Goal: Task Accomplishment & Management: Complete application form

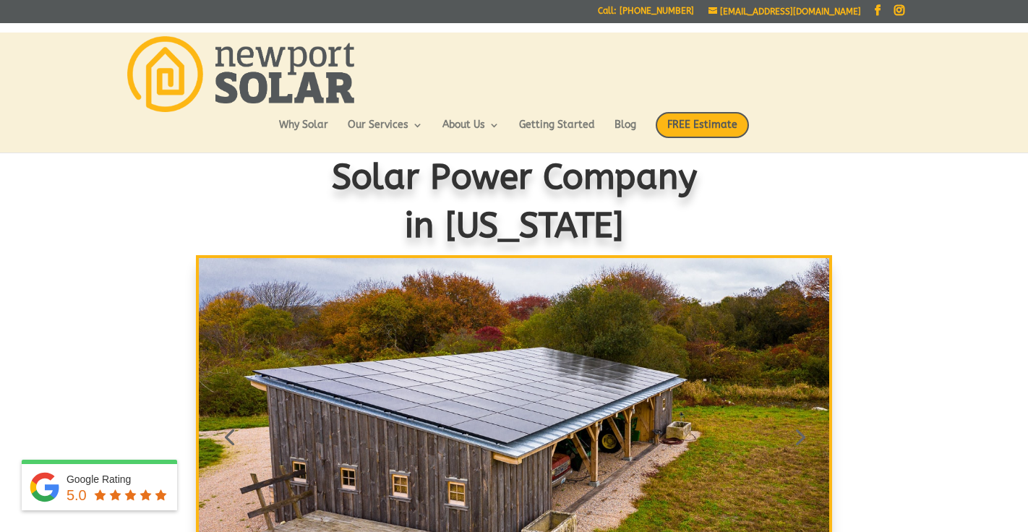
scroll to position [15, 0]
click at [716, 123] on span "FREE Estimate" at bounding box center [702, 125] width 93 height 26
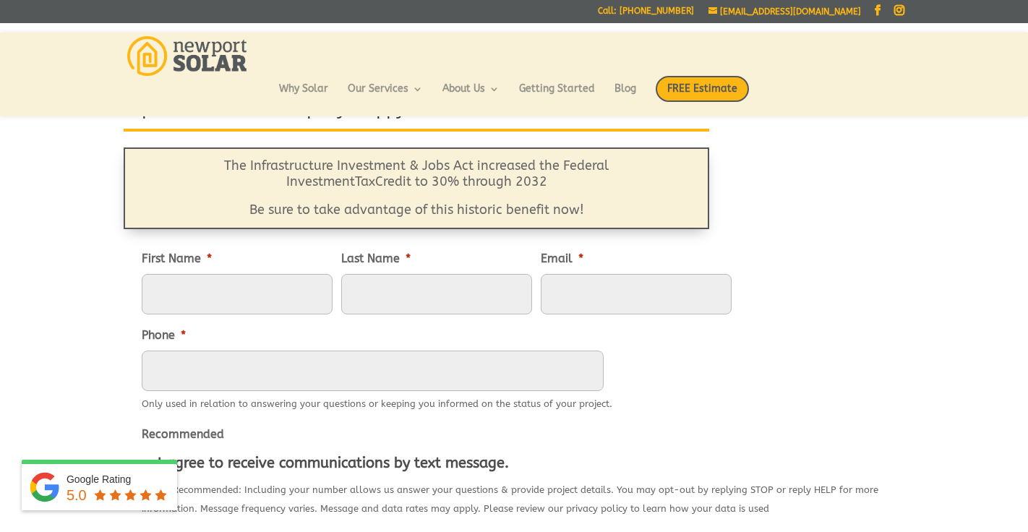
scroll to position [106, 0]
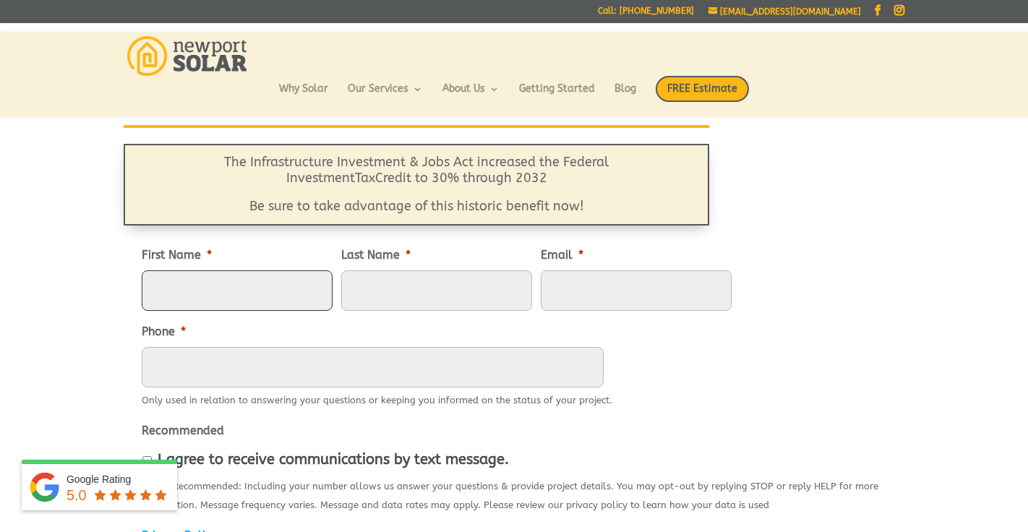
click at [189, 290] on input "First Name *" at bounding box center [237, 290] width 191 height 40
type input "[PERSON_NAME]"
click at [367, 295] on input "Last Name *" at bounding box center [436, 290] width 191 height 40
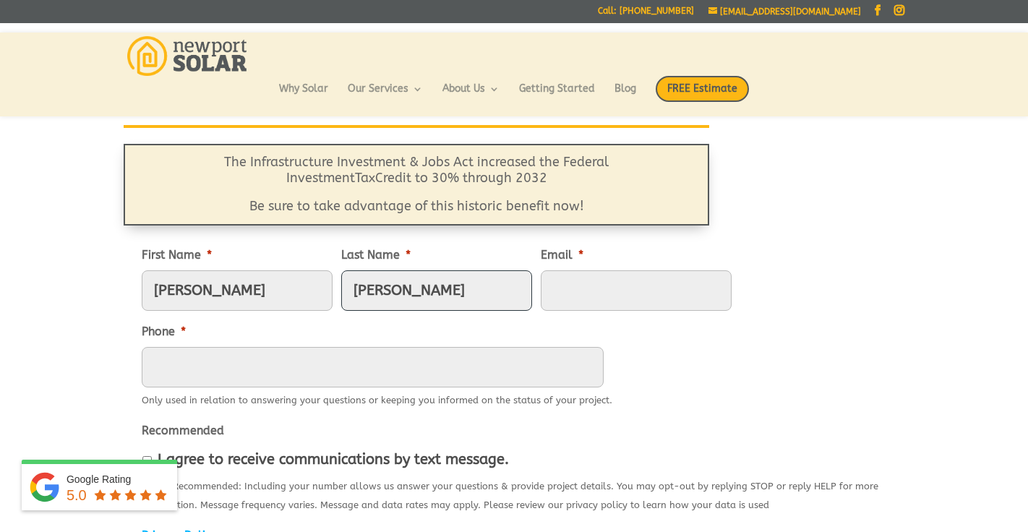
type input "[PERSON_NAME]"
click at [577, 291] on input "Email *" at bounding box center [636, 290] width 191 height 40
type input "[EMAIL_ADDRESS][DOMAIN_NAME]"
click at [155, 365] on input "(___) ___-____" at bounding box center [373, 367] width 462 height 40
type input "[PHONE_NUMBER]"
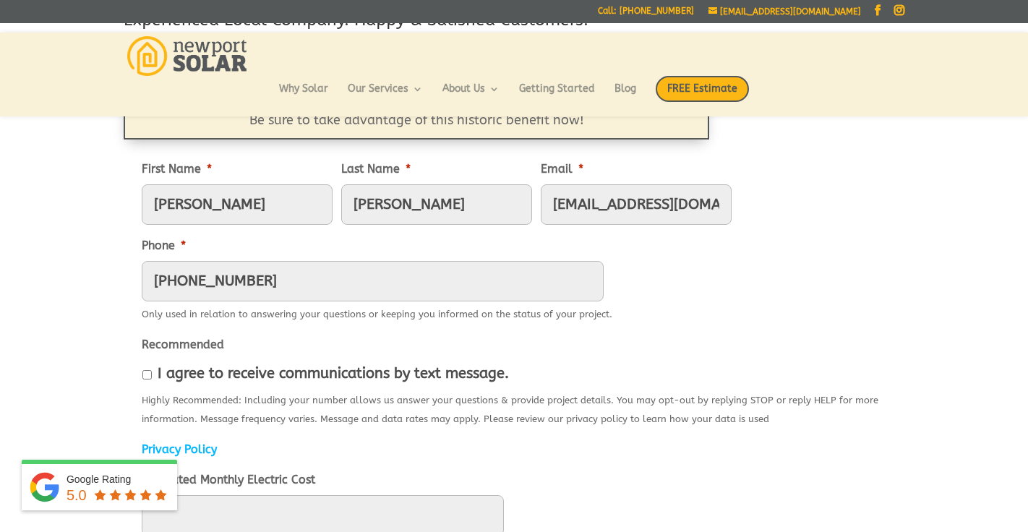
scroll to position [242, 0]
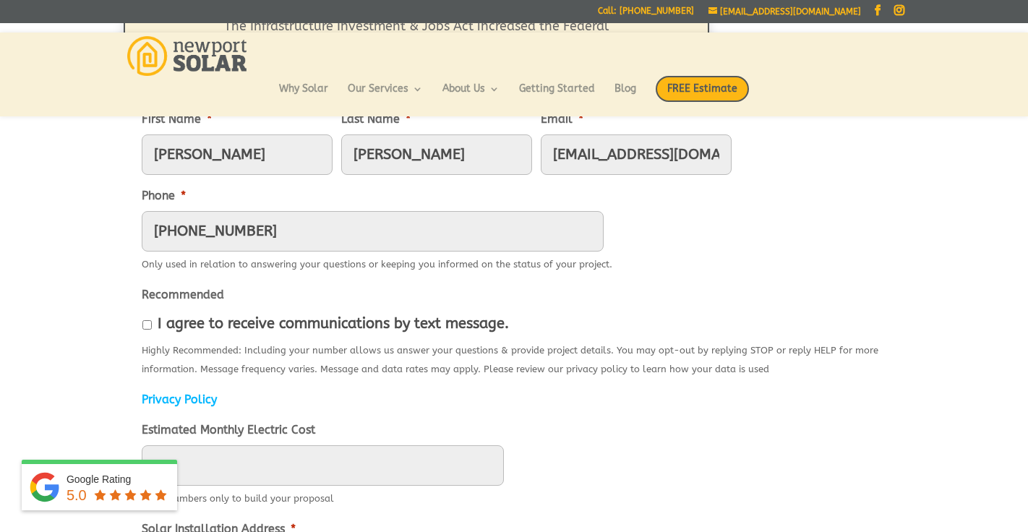
click at [147, 324] on input "I agree to receive communications by text message." at bounding box center [146, 324] width 9 height 9
checkbox input "true"
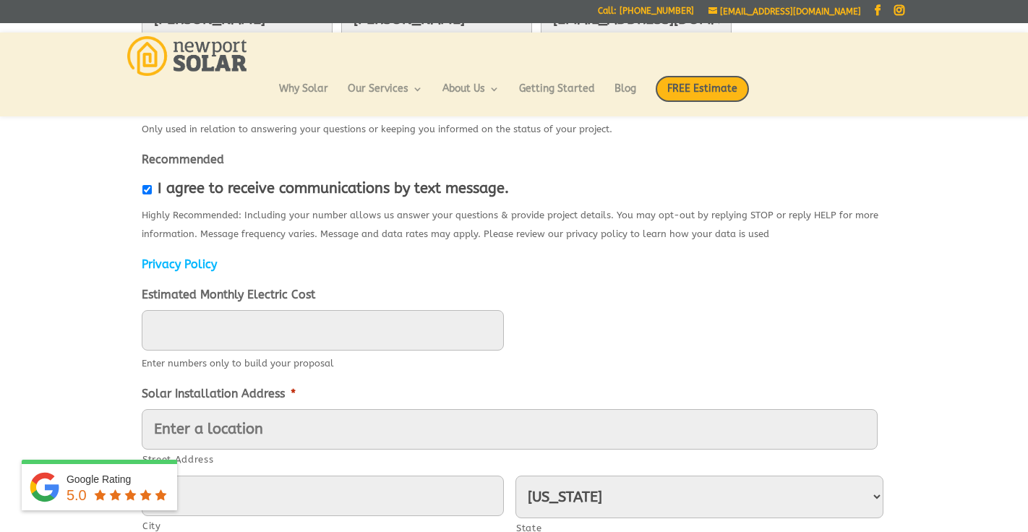
scroll to position [383, 0]
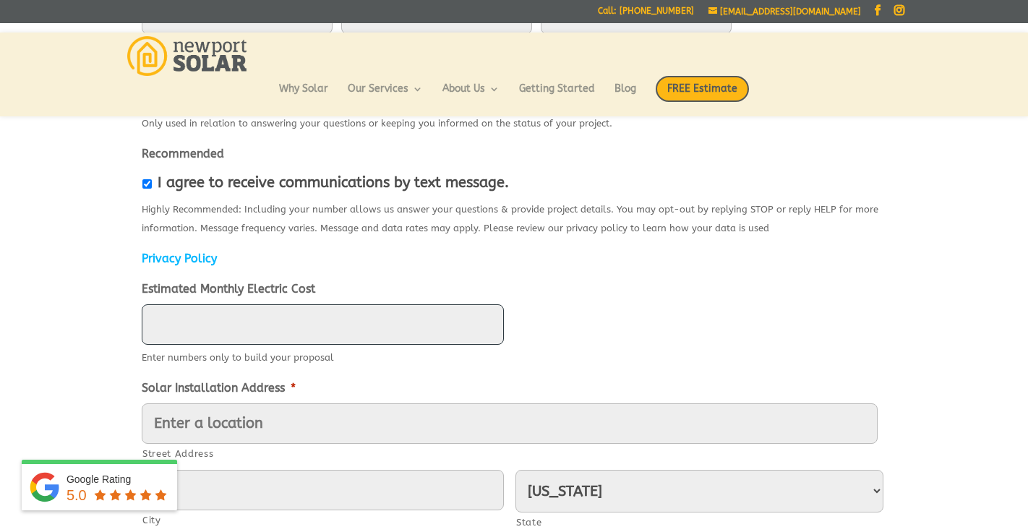
type input "____"
click at [165, 325] on input "____" at bounding box center [323, 324] width 362 height 40
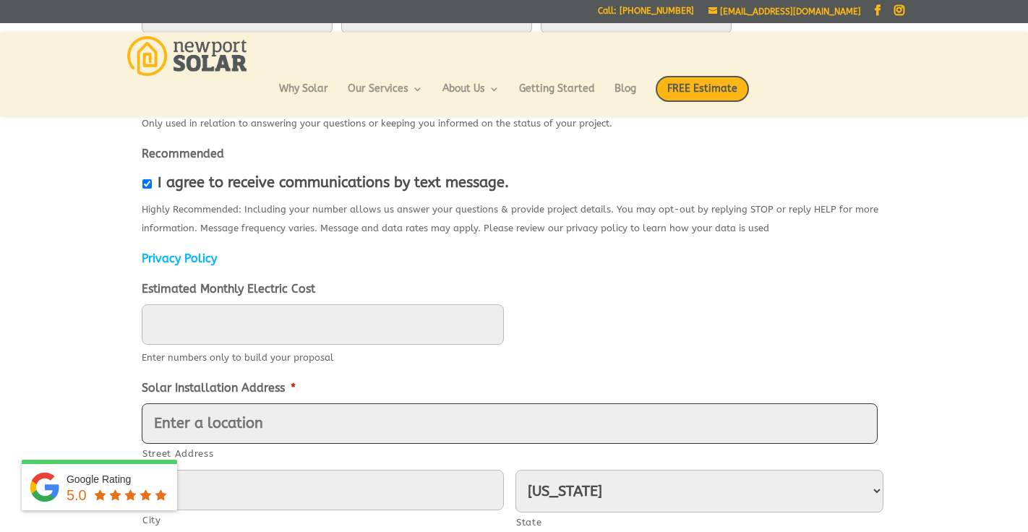
click at [155, 422] on input "Street Address" at bounding box center [510, 423] width 736 height 40
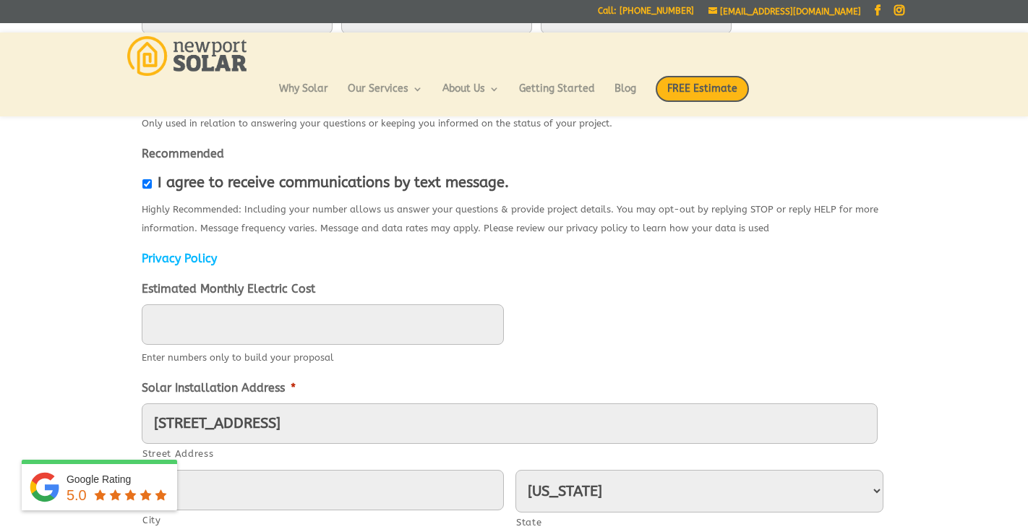
type input "[STREET_ADDRESS]"
type input "[PERSON_NAME]"
type input "02885"
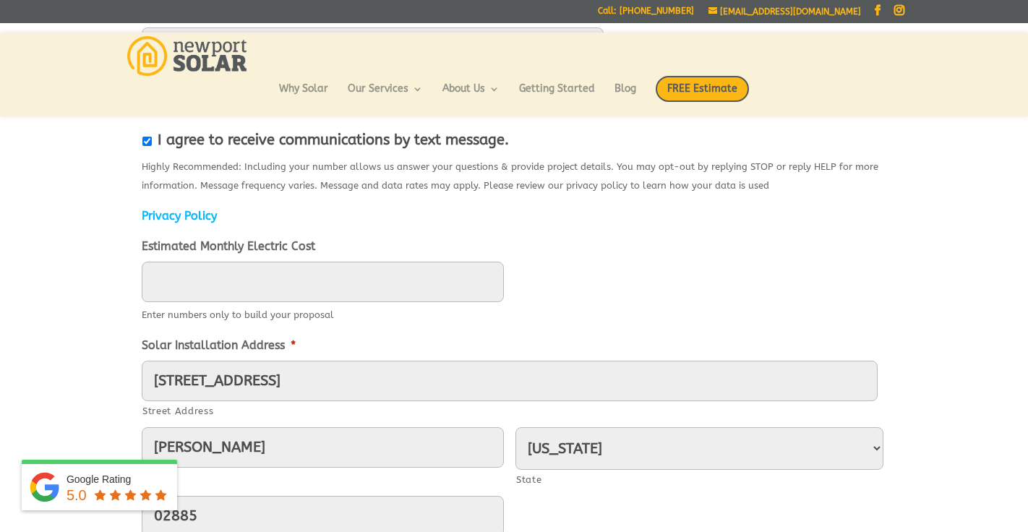
scroll to position [404, 0]
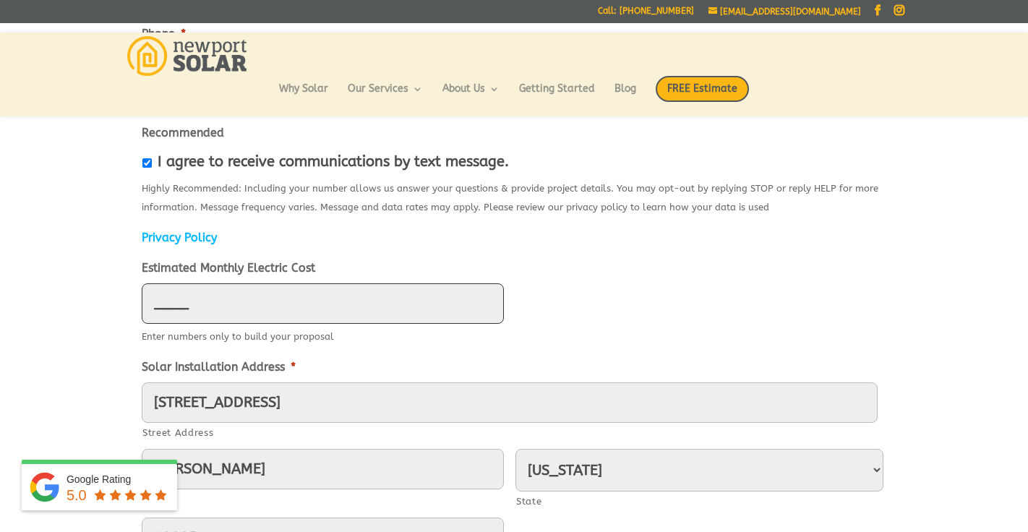
click at [195, 307] on input "____" at bounding box center [323, 303] width 362 height 40
drag, startPoint x: 189, startPoint y: 304, endPoint x: 150, endPoint y: 304, distance: 39.8
click at [150, 304] on input "650_" at bounding box center [323, 303] width 362 height 40
drag, startPoint x: 182, startPoint y: 303, endPoint x: 193, endPoint y: 302, distance: 10.9
click at [190, 303] on input "6500" at bounding box center [323, 303] width 362 height 40
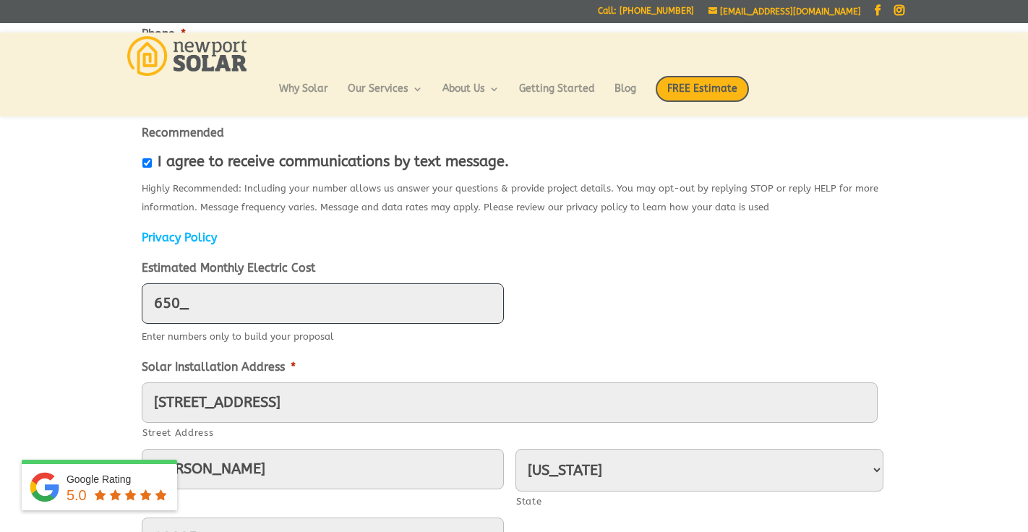
click at [155, 304] on input "650_" at bounding box center [323, 303] width 362 height 40
type input "650"
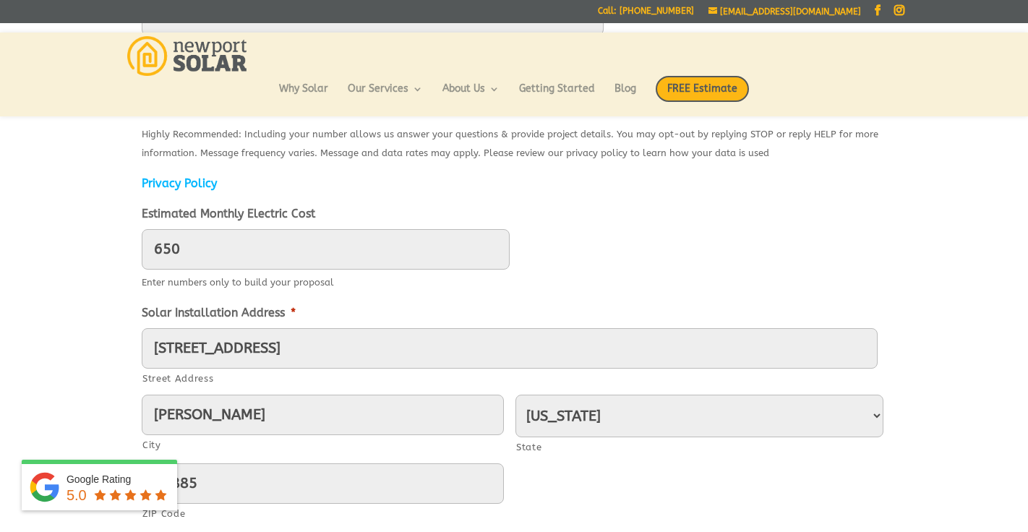
scroll to position [539, 0]
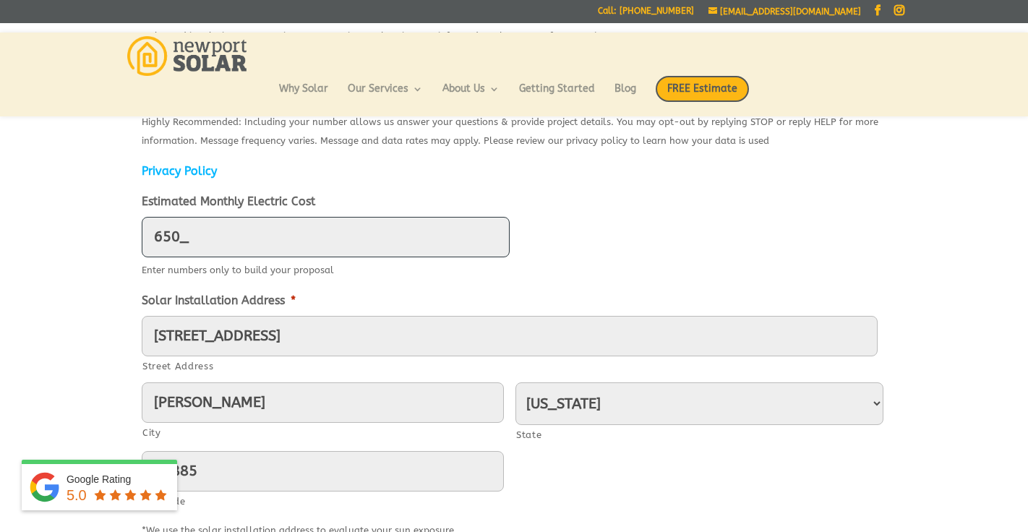
drag, startPoint x: 157, startPoint y: 236, endPoint x: 189, endPoint y: 239, distance: 31.9
click at [189, 239] on input "650_" at bounding box center [326, 237] width 368 height 40
type input "600"
click at [719, 437] on div "14 Stonegate Road Street Address Warren City Alabama Alaska American Samoa Ariz…" at bounding box center [514, 417] width 745 height 202
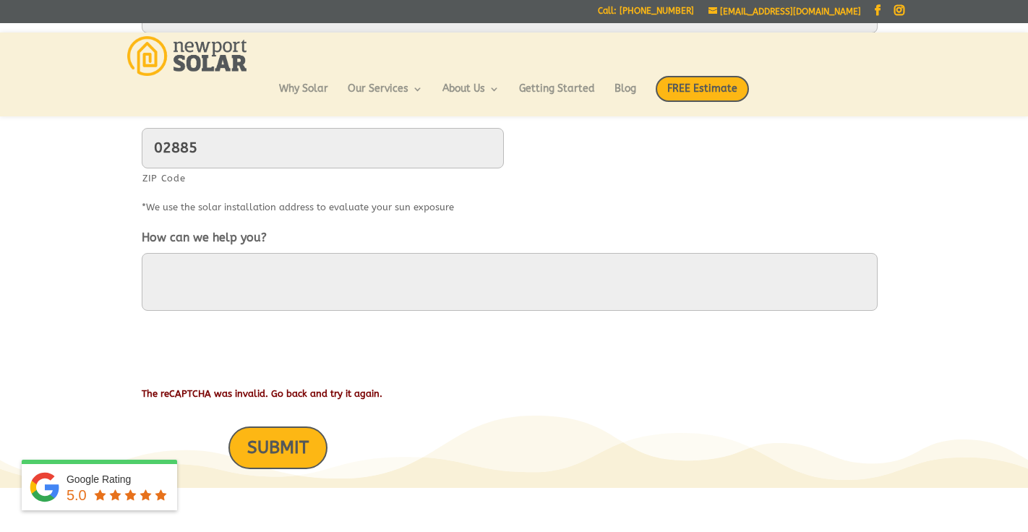
scroll to position [870, 0]
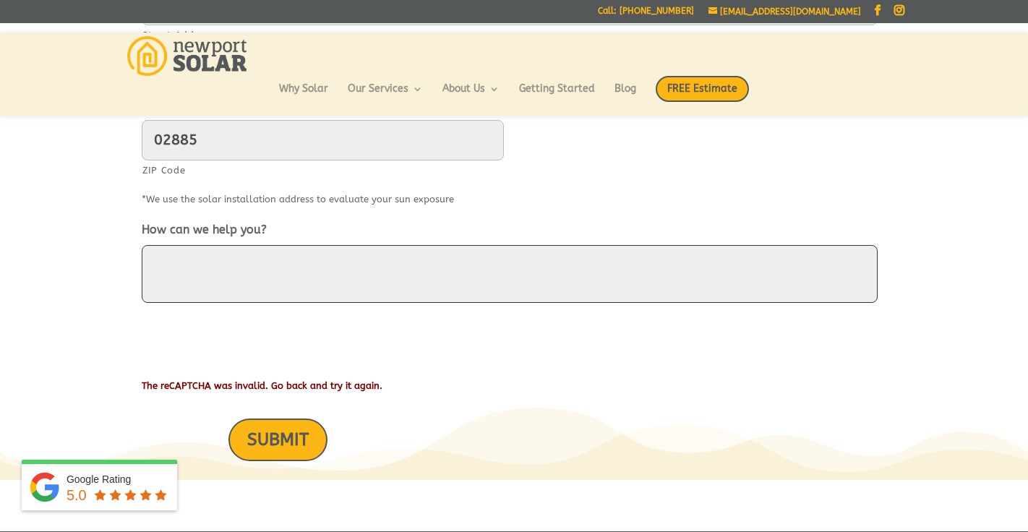
click at [200, 259] on textarea "How can we help you?" at bounding box center [510, 274] width 736 height 58
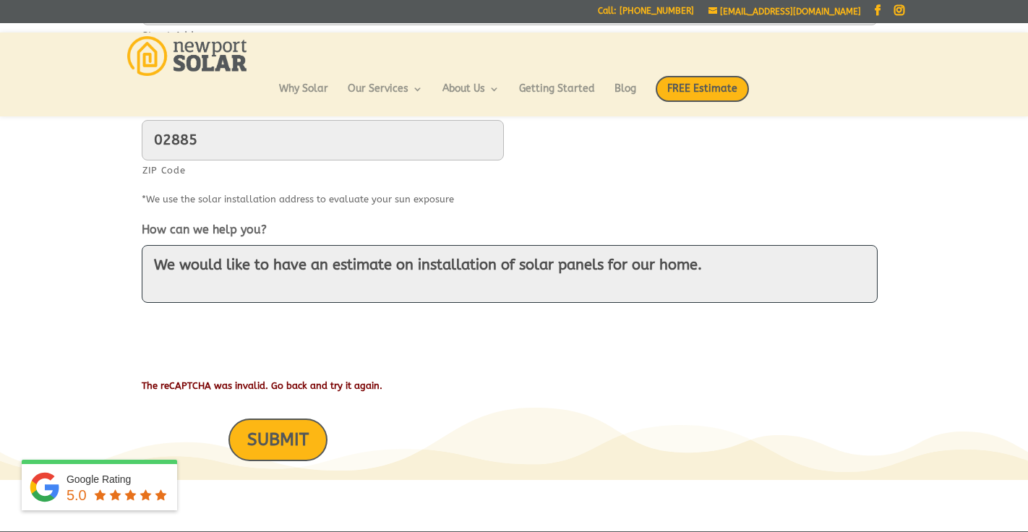
type textarea "We would like to have an estimate on installation of solar panels for our home."
click at [304, 435] on input "SUBMIT" at bounding box center [277, 440] width 99 height 43
